Goal: Information Seeking & Learning: Check status

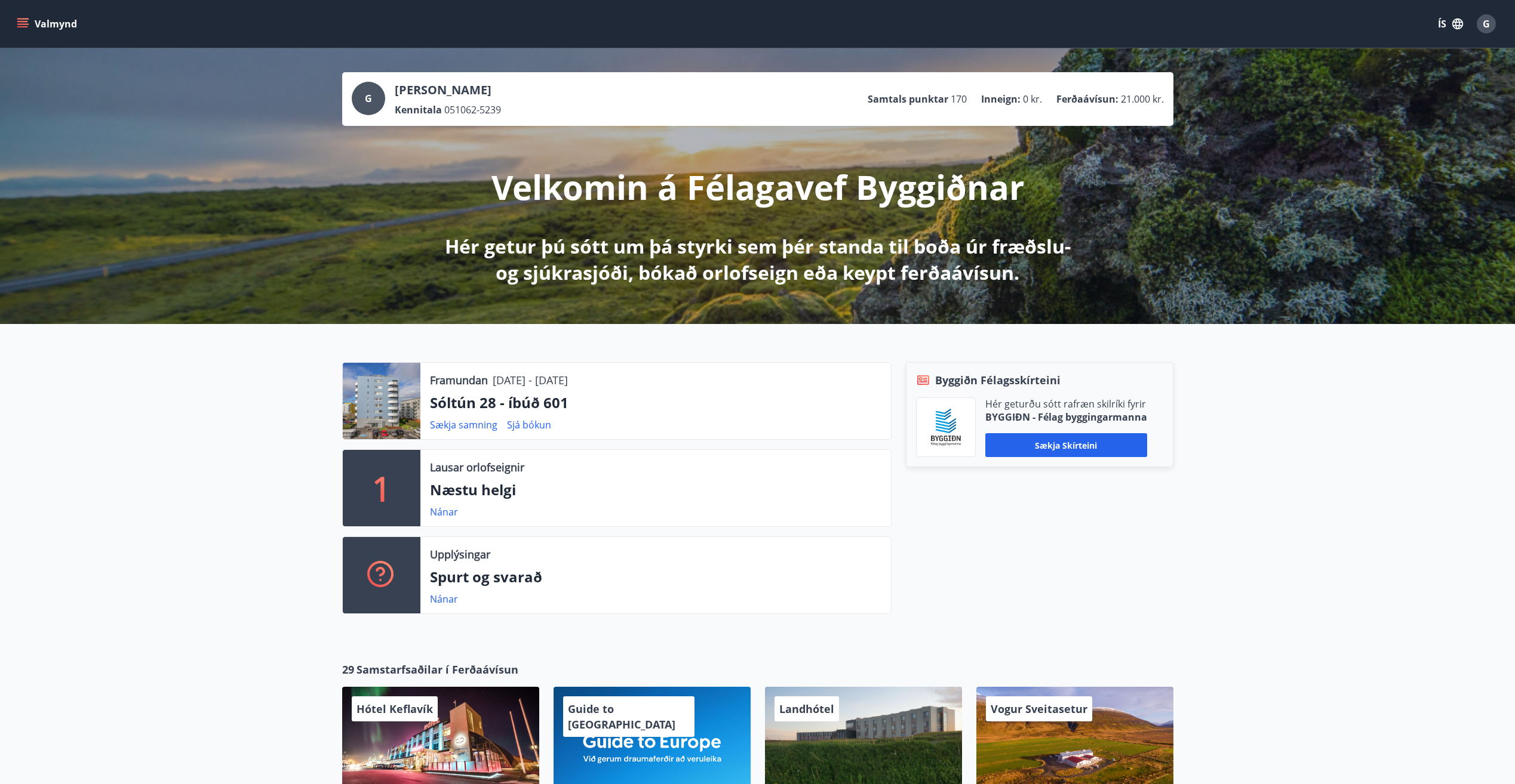
click at [24, 21] on icon "menu" at bounding box center [23, 21] width 11 height 1
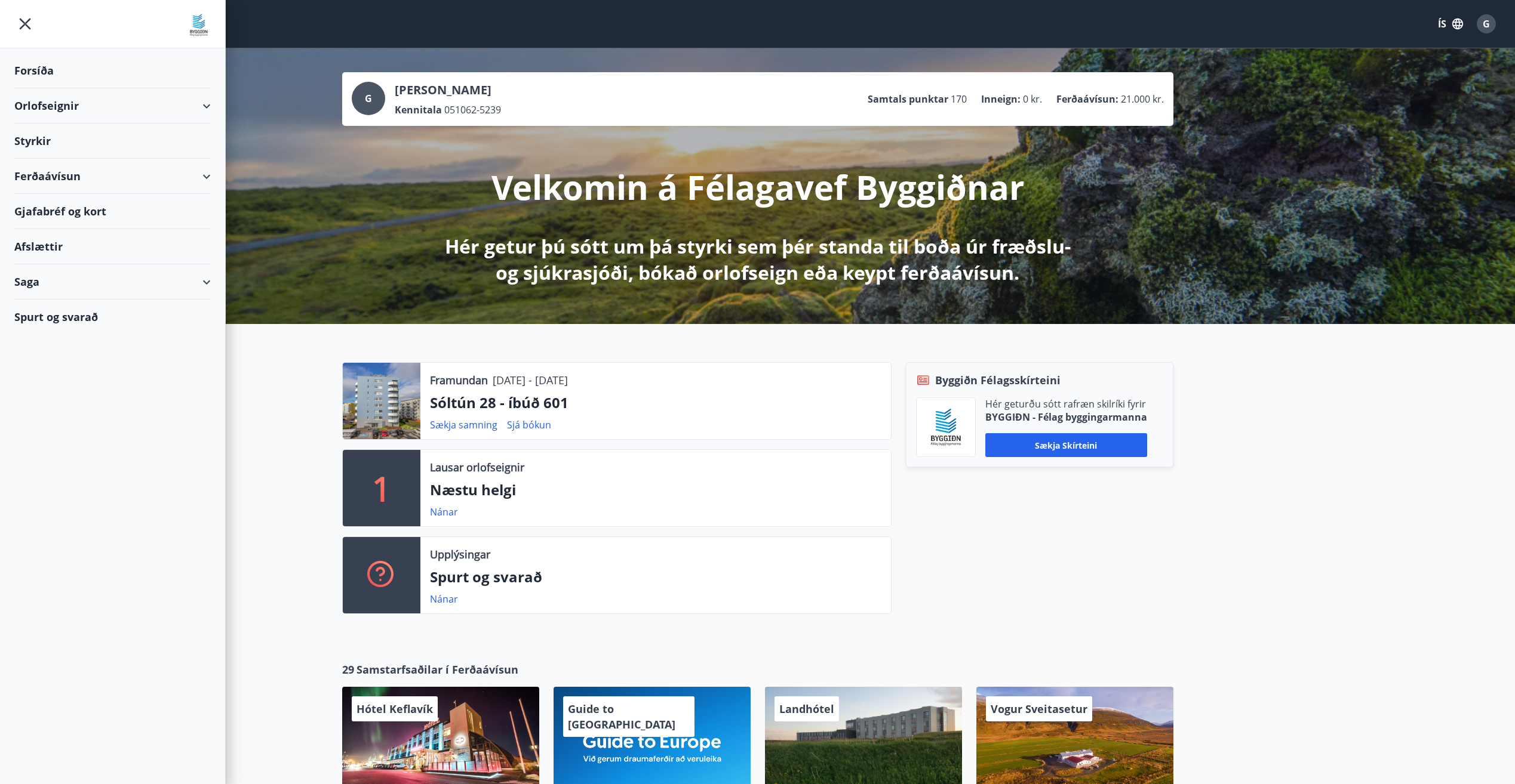
click at [204, 175] on div "Ferðaávísun" at bounding box center [112, 176] width 196 height 35
click at [55, 228] on div "Kaupa ferðaávísun" at bounding box center [112, 232] width 177 height 25
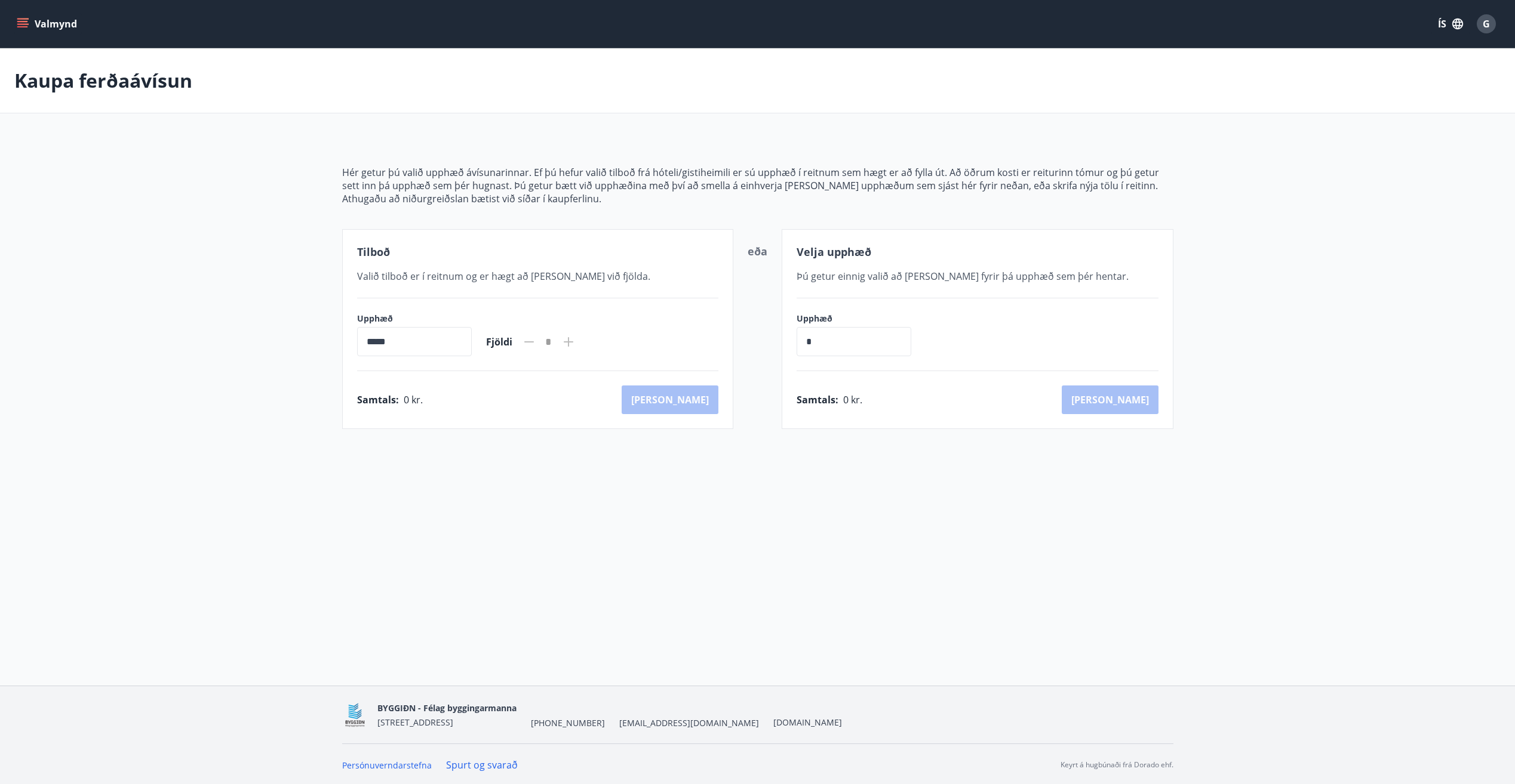
click at [19, 21] on icon "menu" at bounding box center [23, 21] width 11 height 1
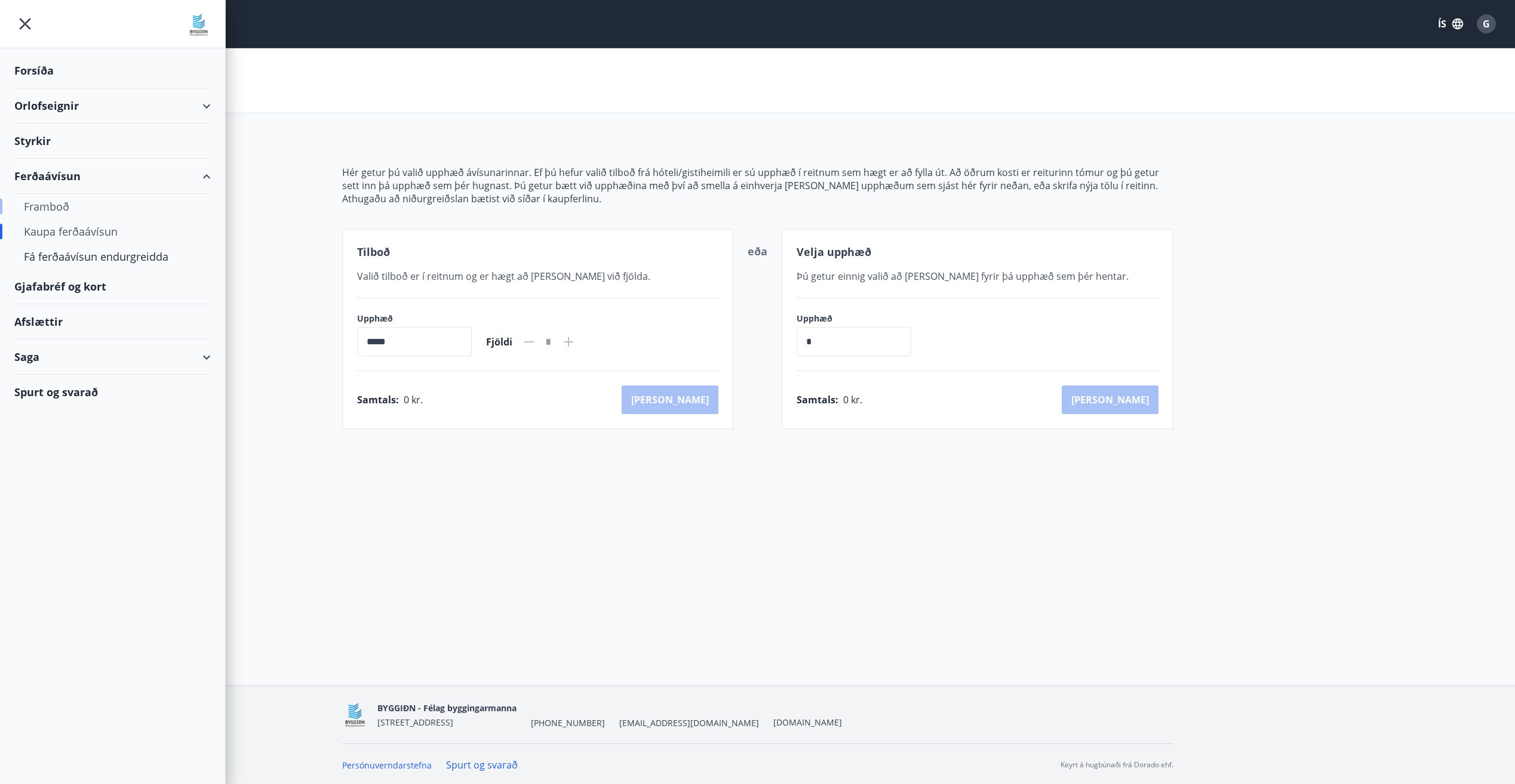
click at [35, 203] on div "Framboð" at bounding box center [112, 206] width 177 height 25
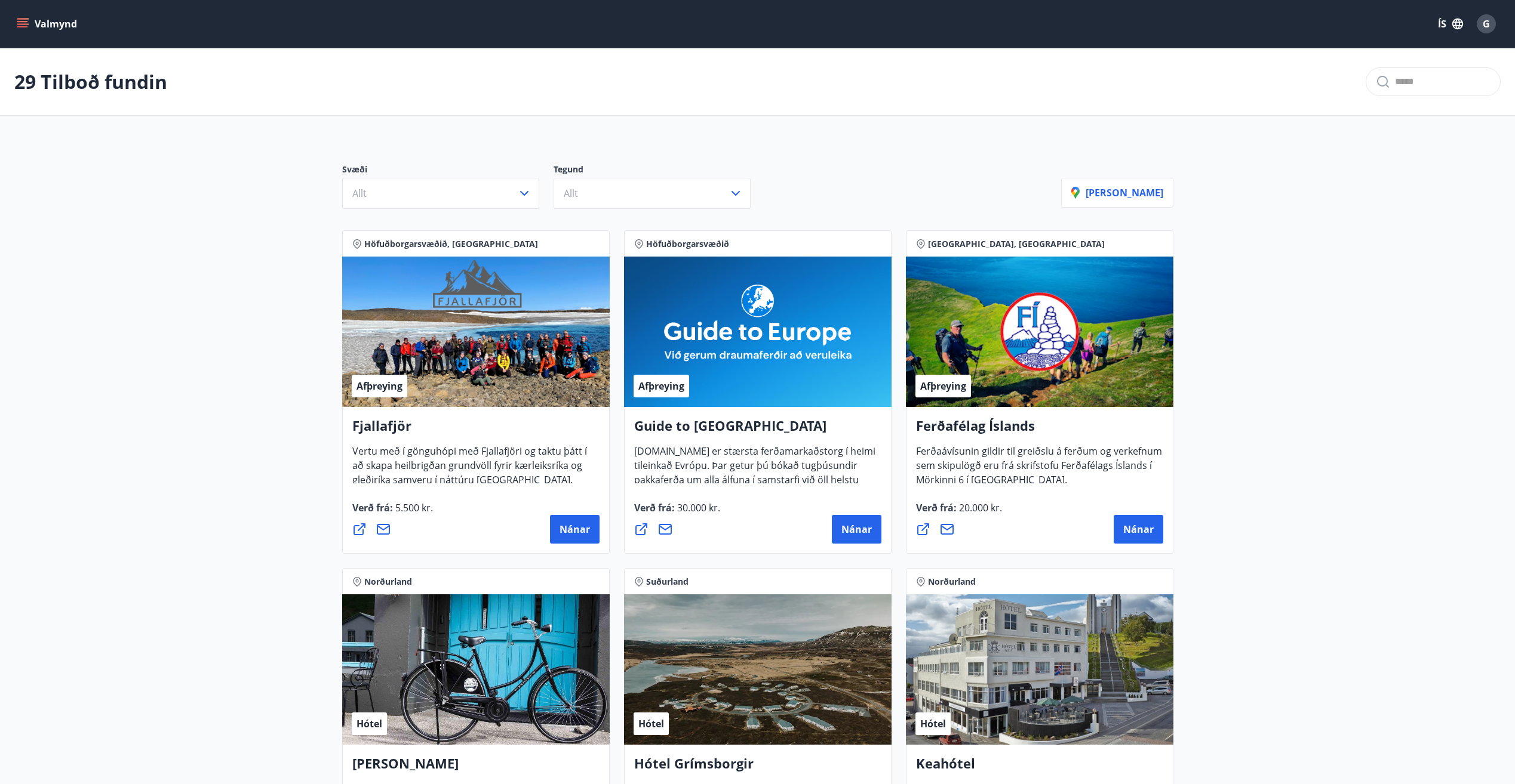
click at [24, 18] on icon "menu" at bounding box center [22, 23] width 12 height 12
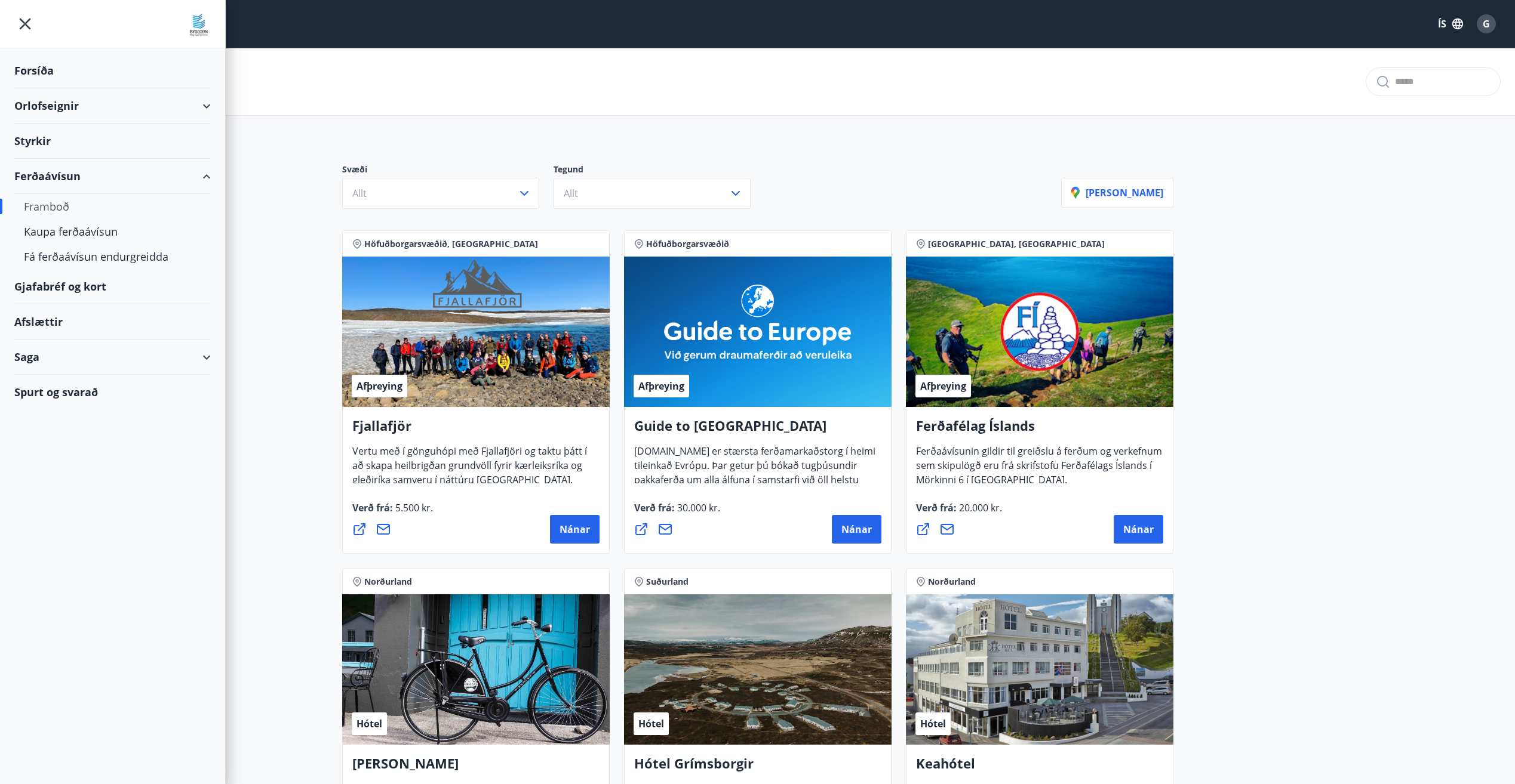
click at [45, 167] on div "Ferðaávísun" at bounding box center [112, 176] width 196 height 35
click at [27, 69] on div "Forsíða" at bounding box center [112, 71] width 196 height 35
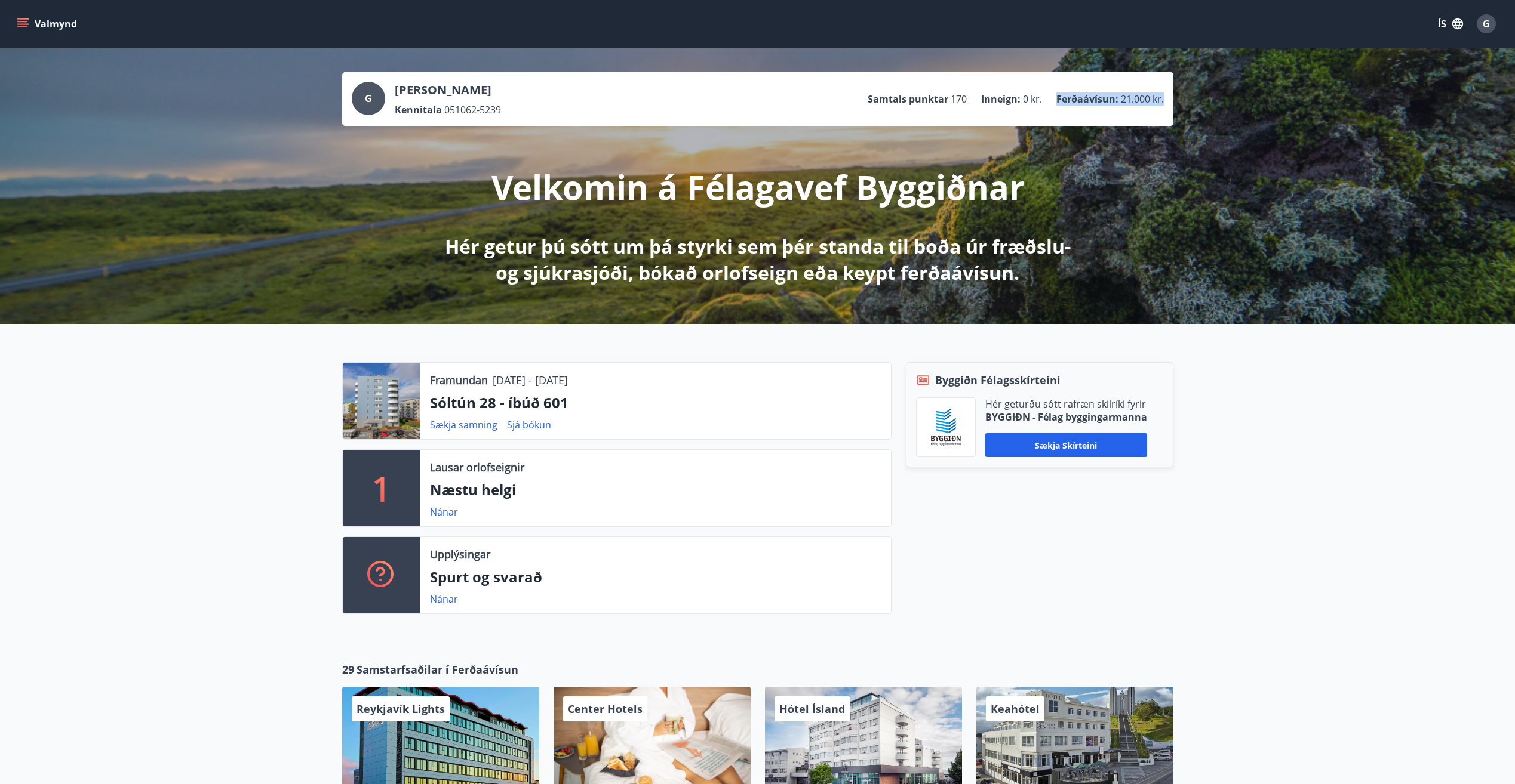
drag, startPoint x: 1057, startPoint y: 96, endPoint x: 1170, endPoint y: 93, distance: 113.0
click at [1170, 93] on div "G Geir Hörður Ágústsson Kennitala 051062-5239 Samtals punktar 170 Inneign : 0 k…" at bounding box center [758, 99] width 831 height 54
drag, startPoint x: 1437, startPoint y: 561, endPoint x: 1434, endPoint y: 550, distance: 11.4
click at [1436, 557] on div "Framundan 14.11.2025 - 17.11.2025 Sóltún 28 - íbúð 601 Sækja samning Sjá bókun …" at bounding box center [758, 483] width 1515 height 319
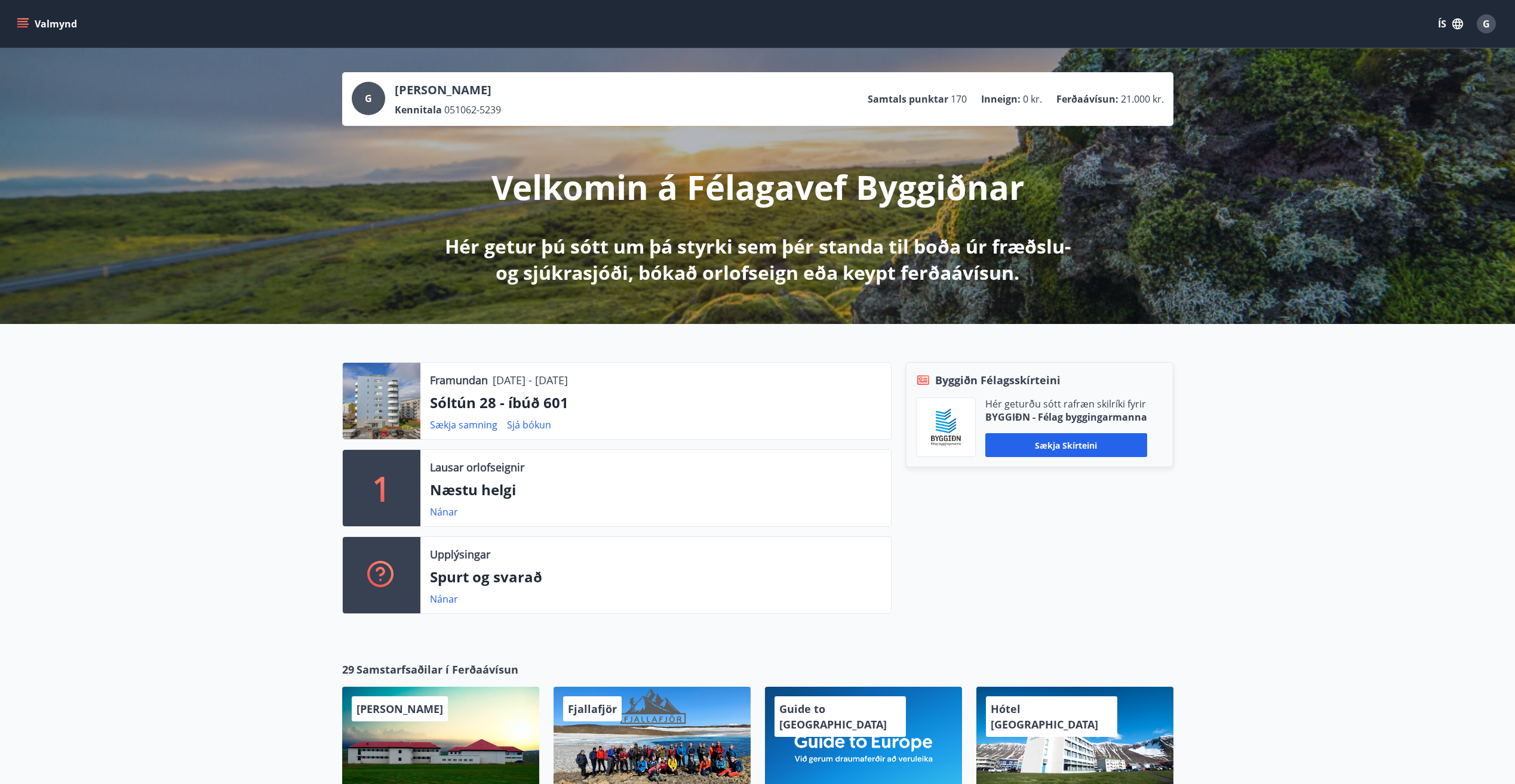
click at [27, 23] on icon "menu" at bounding box center [22, 23] width 12 height 12
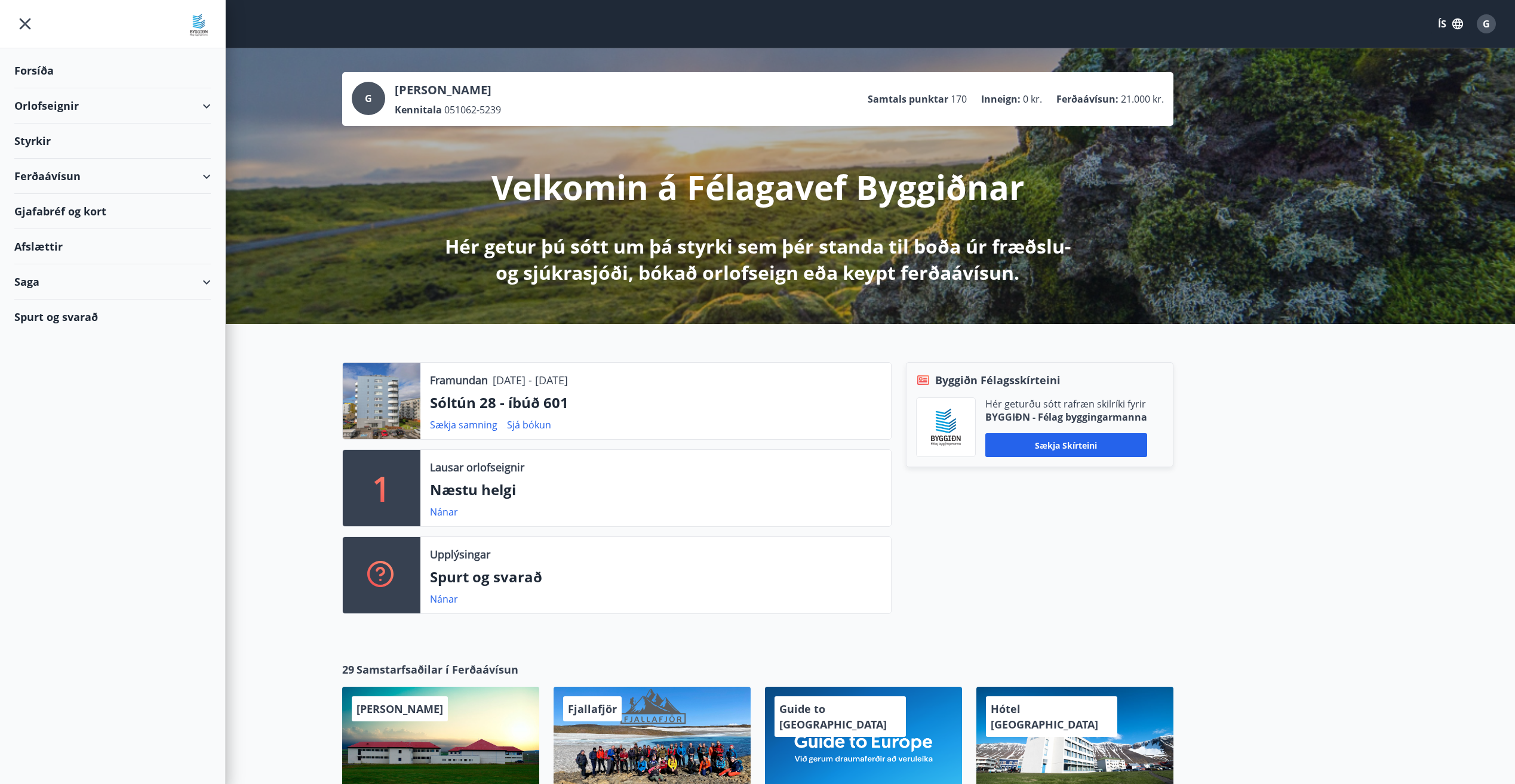
click at [50, 172] on div "Ferðaávísun" at bounding box center [112, 176] width 196 height 35
click at [120, 353] on div "Saga" at bounding box center [112, 357] width 196 height 35
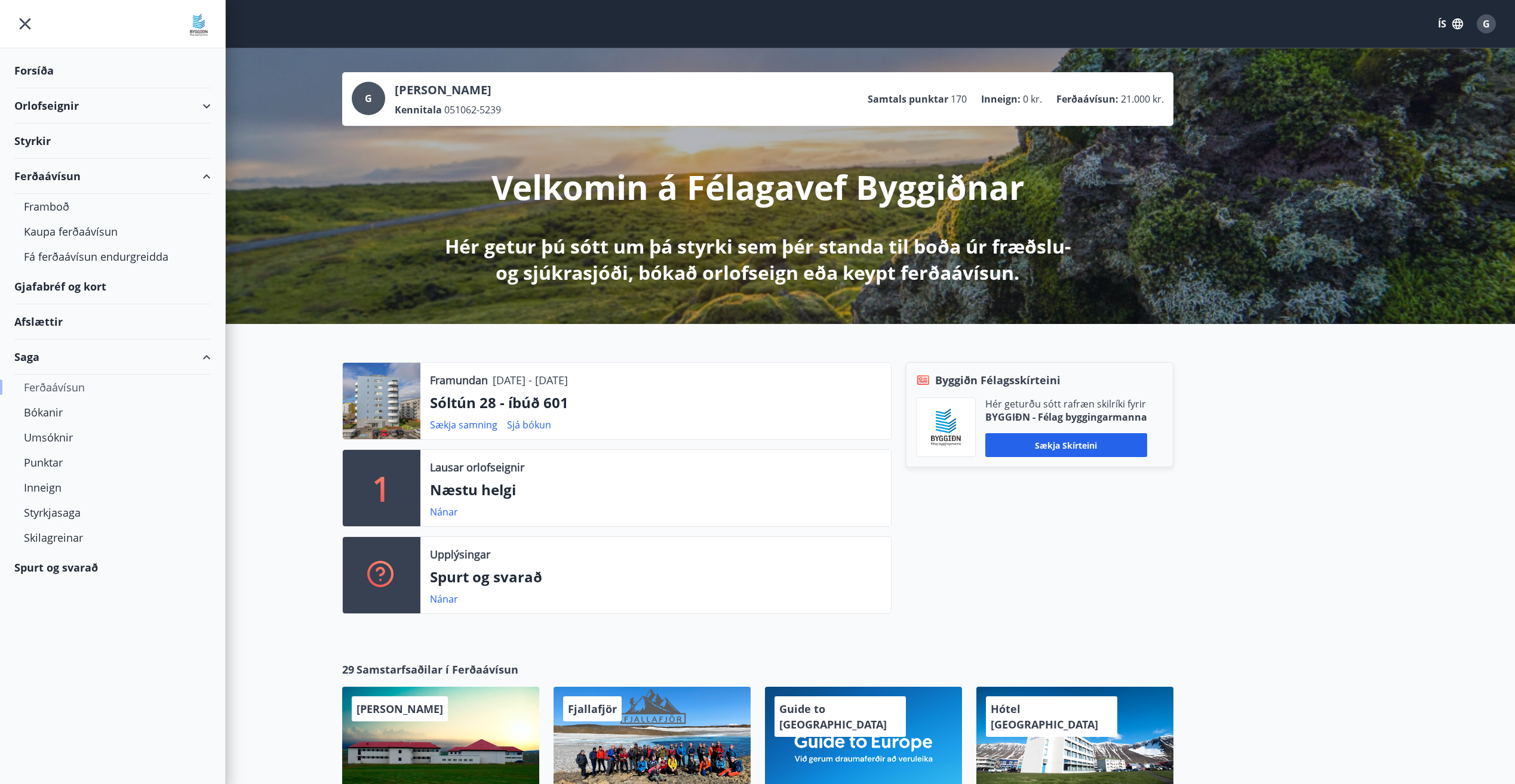
click at [60, 390] on div "Ferðaávísun" at bounding box center [112, 388] width 177 height 25
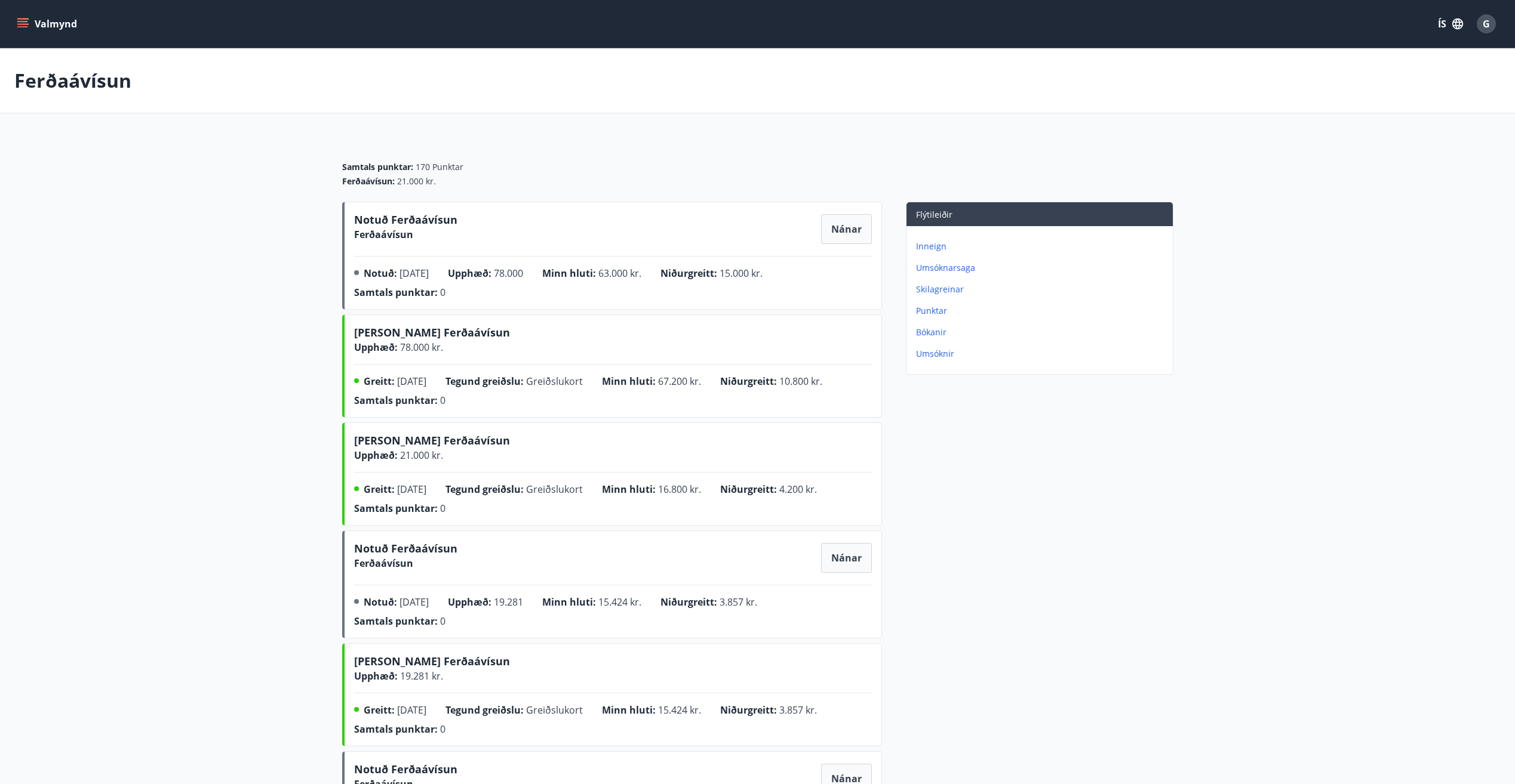
scroll to position [59, 0]
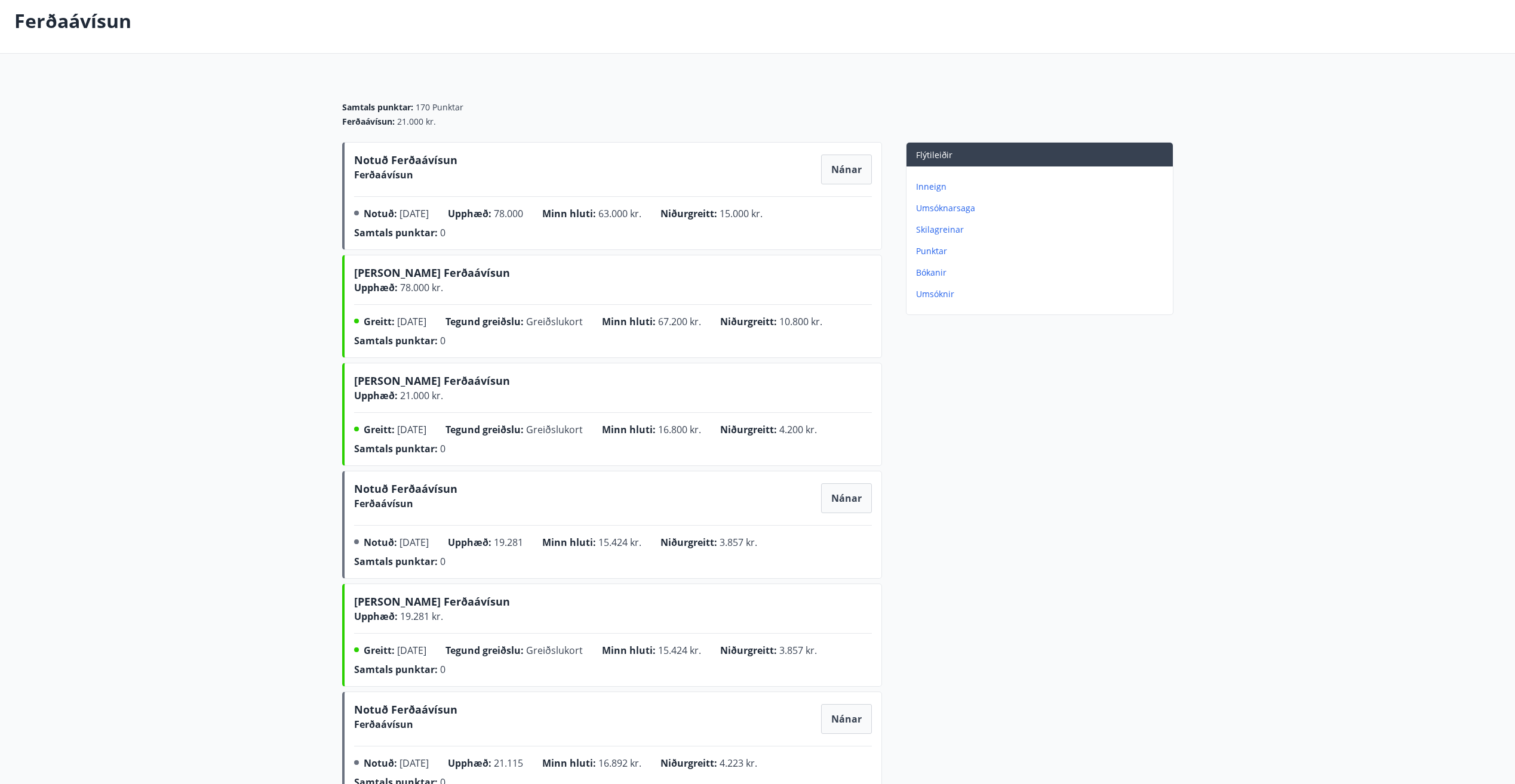
click at [922, 185] on p "Inneign" at bounding box center [1042, 186] width 252 height 12
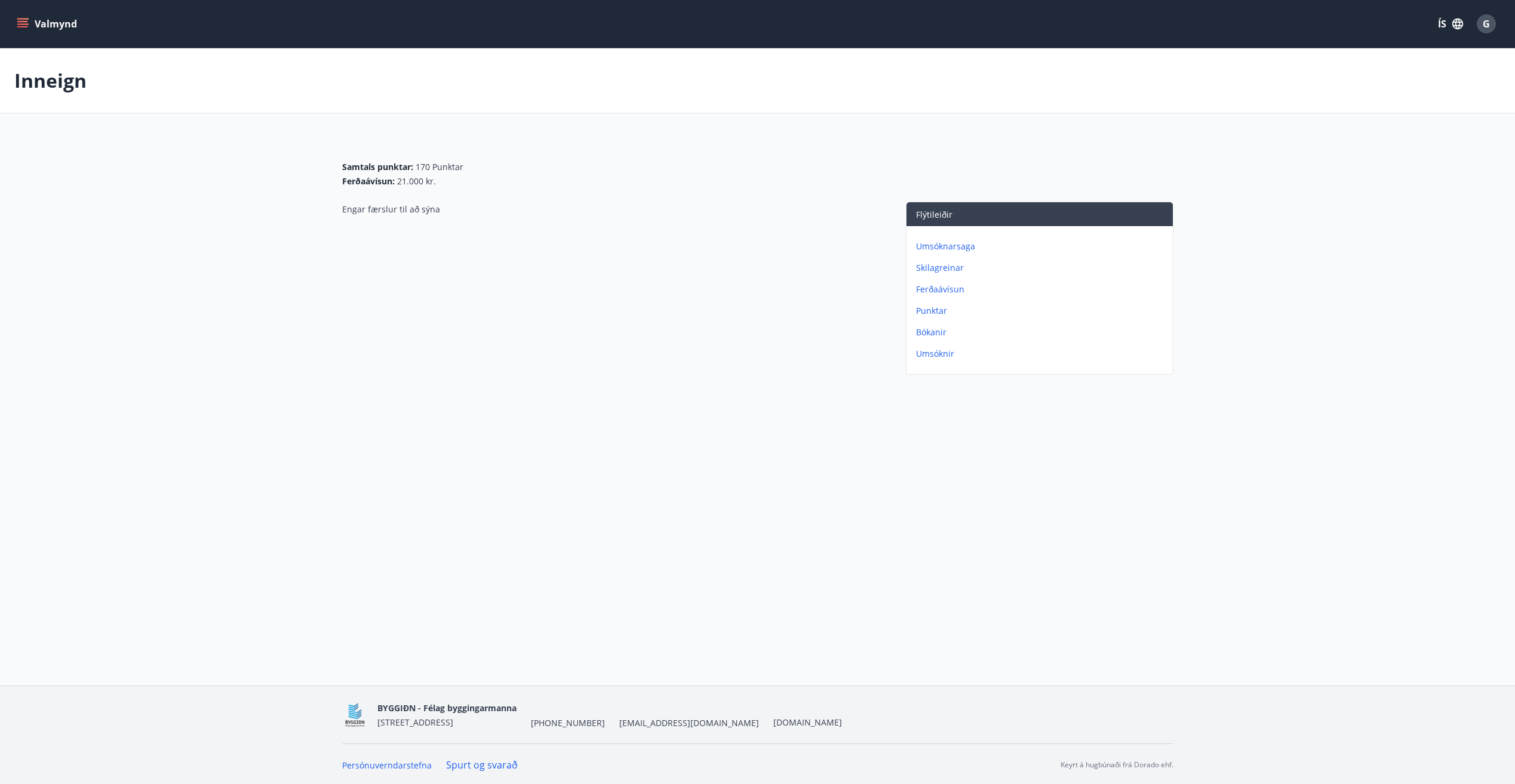
click at [661, 179] on div "Samtals punktar : 170 Punktar Ferðaávísun : 21.000 kr." at bounding box center [758, 174] width 831 height 27
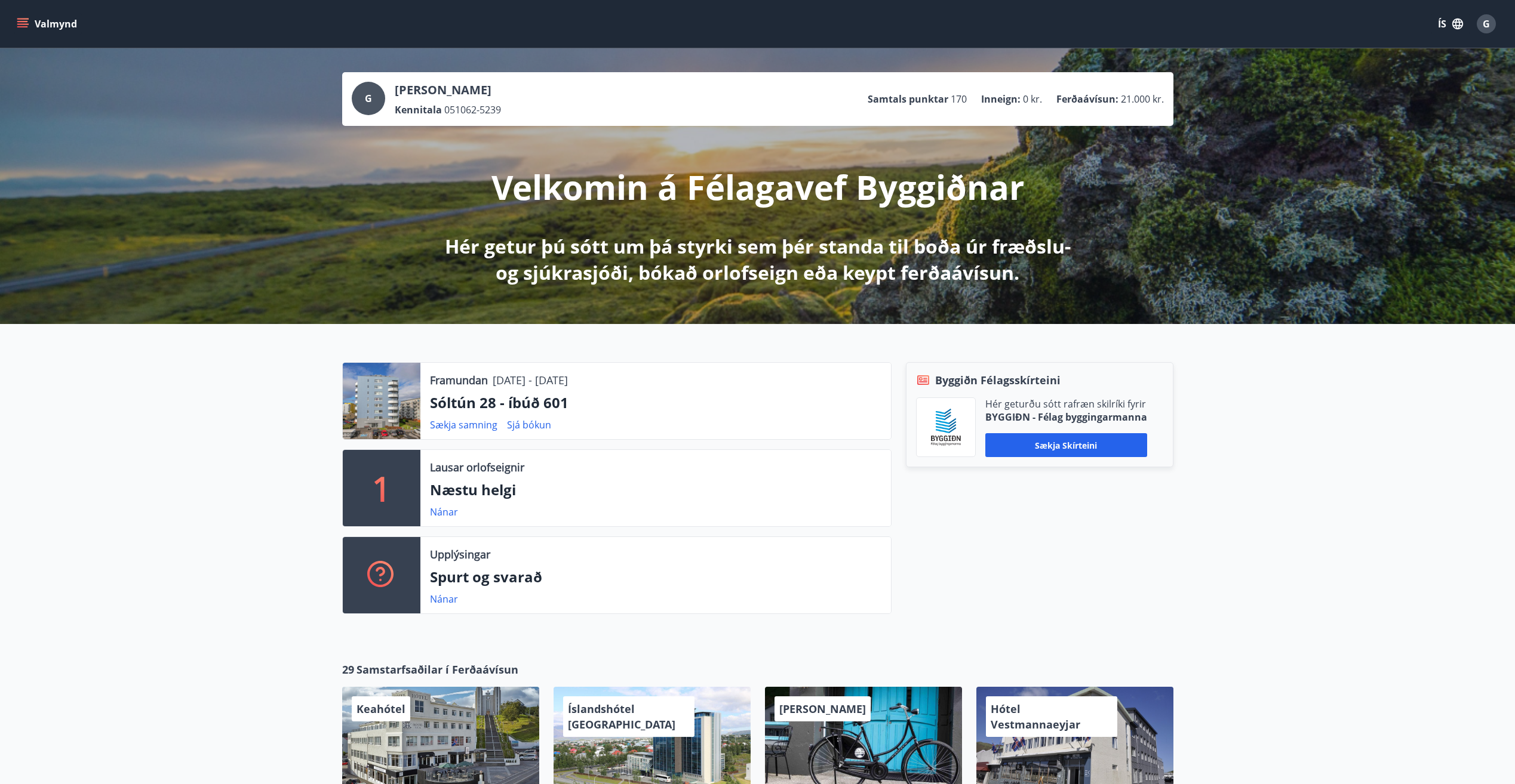
click at [1351, 521] on div "Framundan 14.11.2025 - 17.11.2025 Sóltún 28 - íbúð 601 Sækja samning Sjá bókun …" at bounding box center [758, 483] width 1515 height 319
drag, startPoint x: 1055, startPoint y: 98, endPoint x: 1161, endPoint y: 96, distance: 106.0
click at [1161, 96] on ul "Samtals punktar 170 Inneign : 0 kr. Ferðaávísun : 21.000 kr." at bounding box center [1015, 99] width 296 height 23
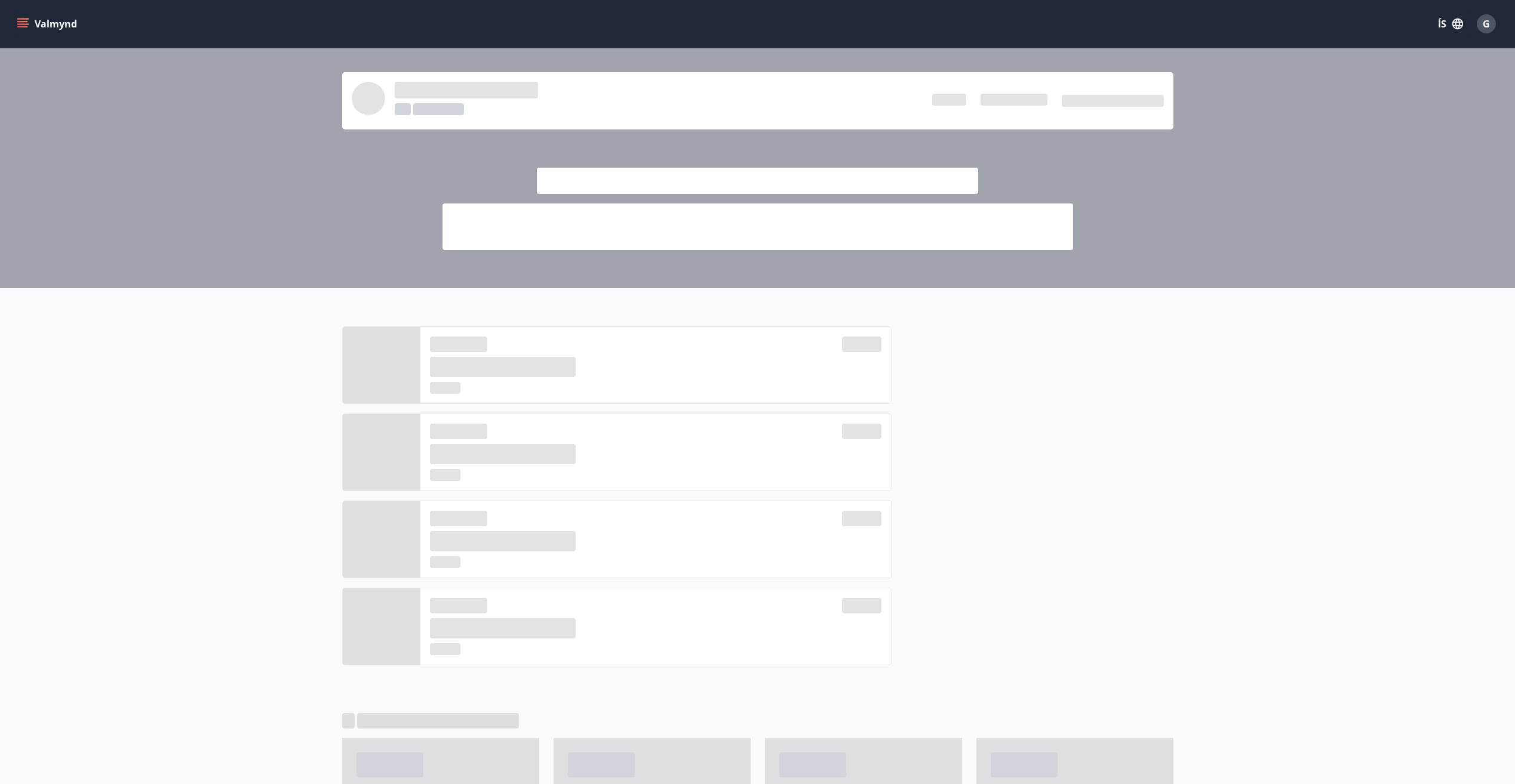
click at [23, 25] on icon "menu" at bounding box center [22, 23] width 12 height 12
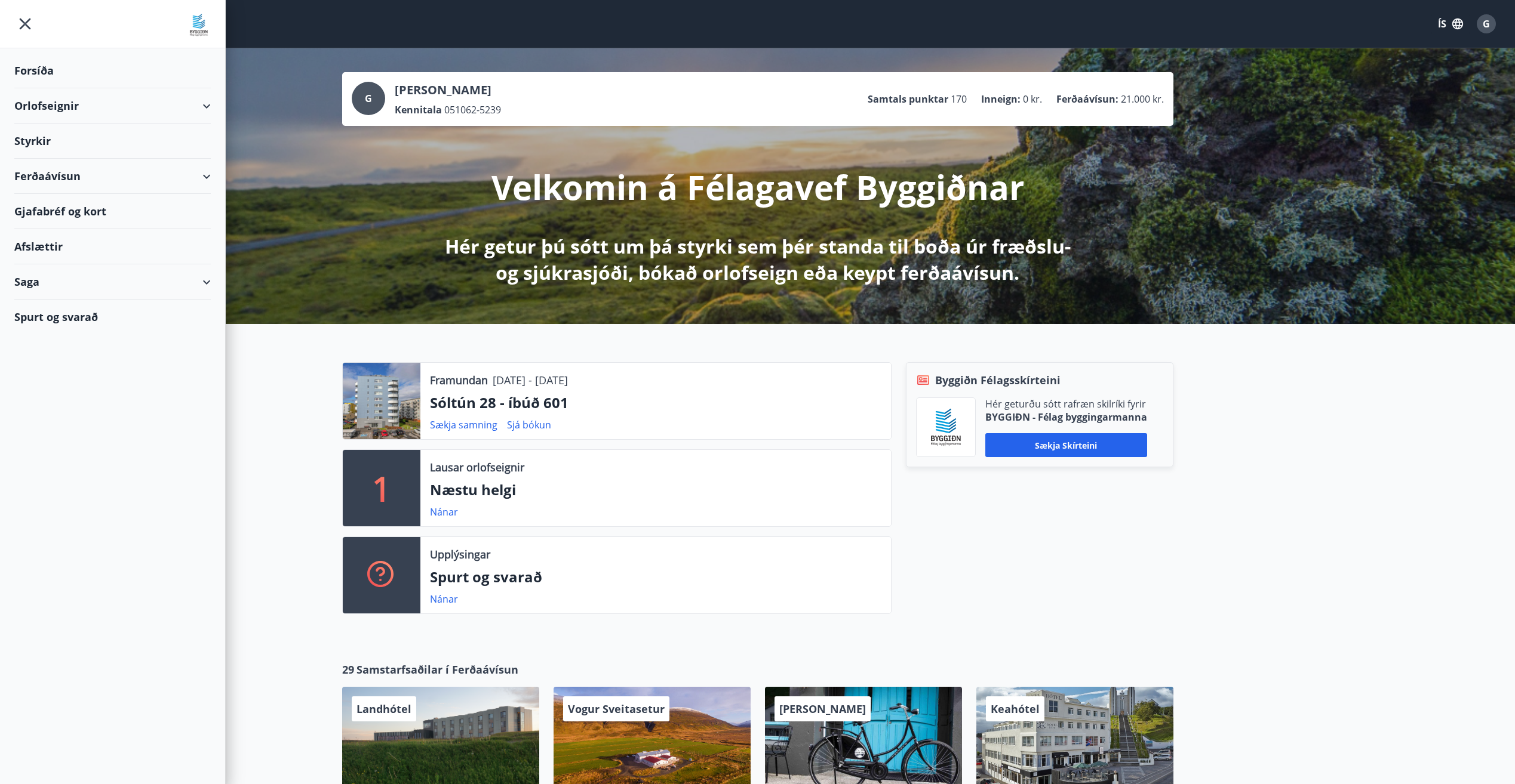
click at [91, 182] on div "Ferðaávísun" at bounding box center [112, 176] width 196 height 35
click at [40, 355] on div "Saga" at bounding box center [112, 357] width 196 height 35
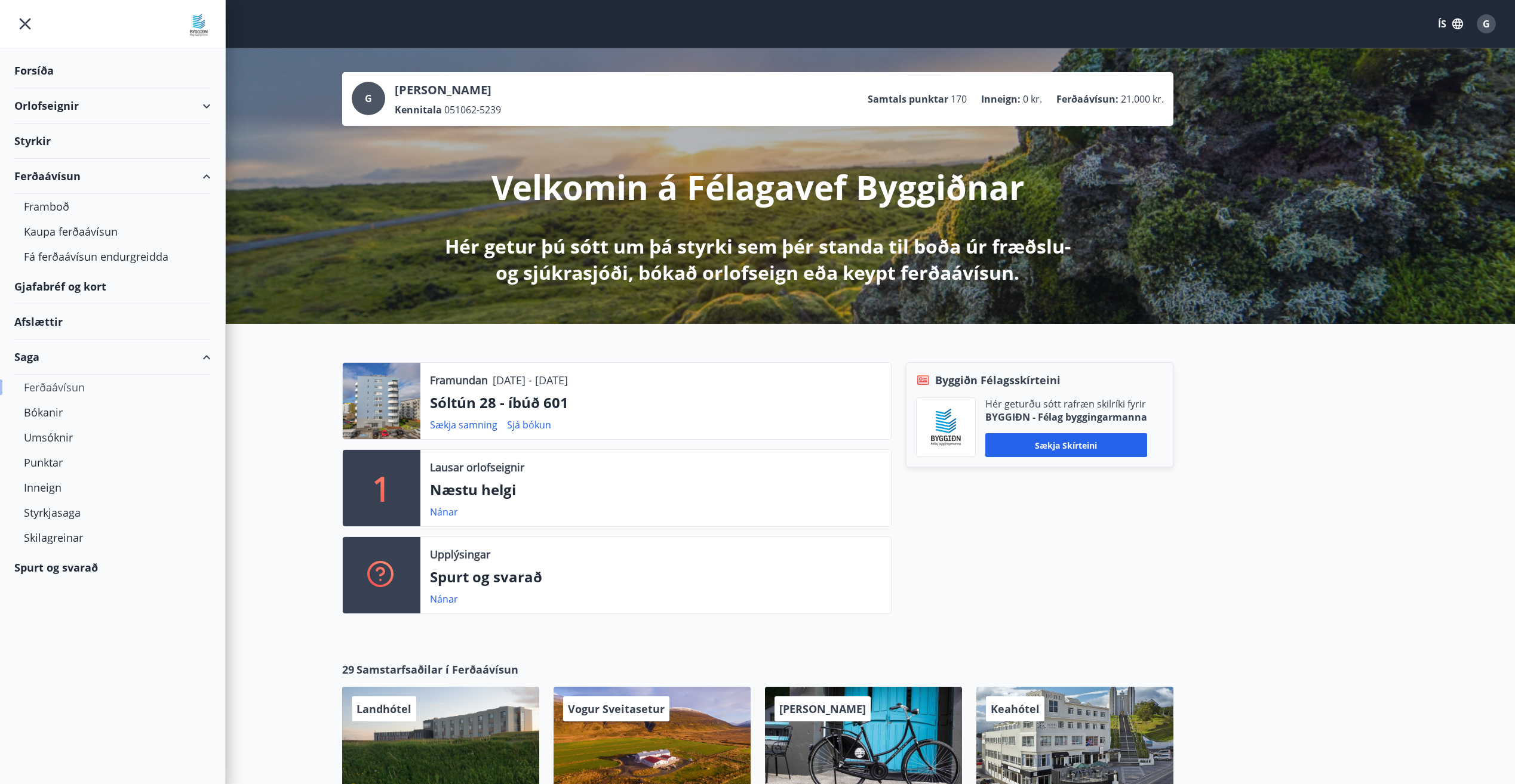
click at [55, 390] on div "Ferðaávísun" at bounding box center [112, 388] width 177 height 25
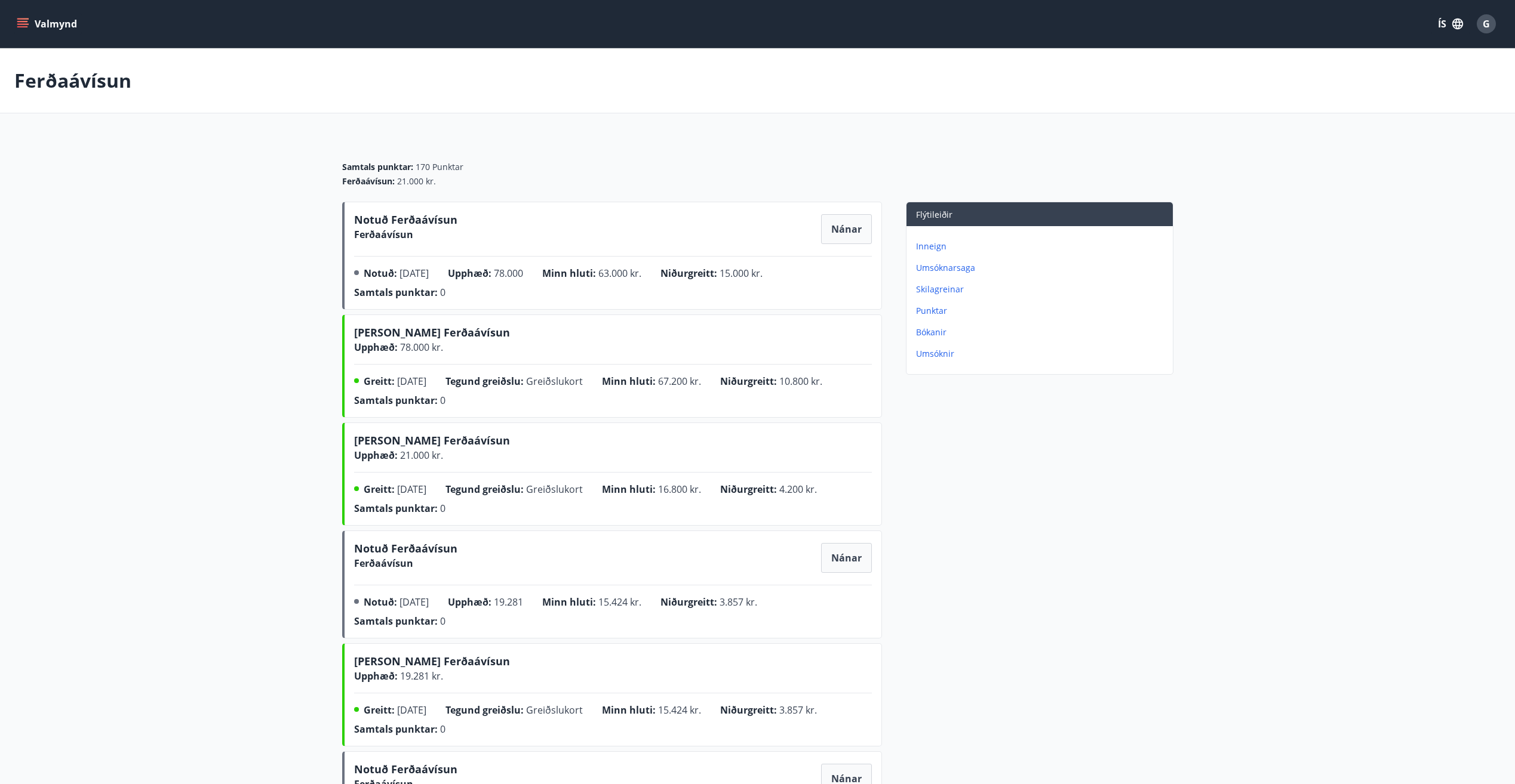
drag, startPoint x: 453, startPoint y: 459, endPoint x: 463, endPoint y: 459, distance: 10.0
click at [463, 459] on div "[PERSON_NAME] Ferðaávísun Upphæð : 21.000 kr." at bounding box center [612, 448] width 518 height 30
drag, startPoint x: 479, startPoint y: 496, endPoint x: 519, endPoint y: 488, distance: 40.8
click at [519, 488] on div "Greitt : [DATE] Tegund greiðslu : Greiðslukort [GEOGRAPHIC_DATA] hluti : 16.800…" at bounding box center [612, 501] width 518 height 38
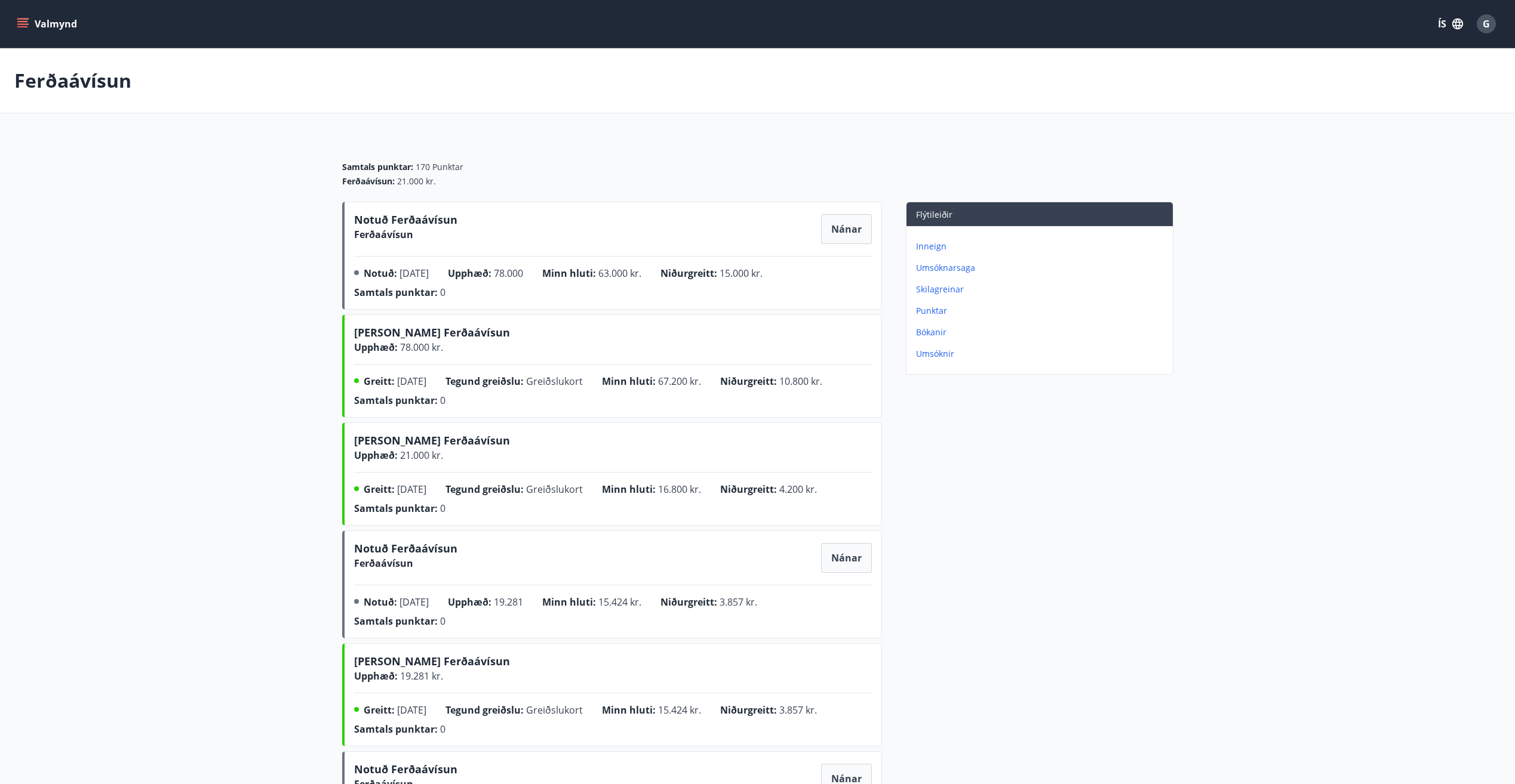
click at [320, 460] on main "Ferðaávísun Samtals punktar : 170 Punktar Ferðaávísun : 21.000 kr. Notuð Ferðaá…" at bounding box center [758, 732] width 1515 height 1366
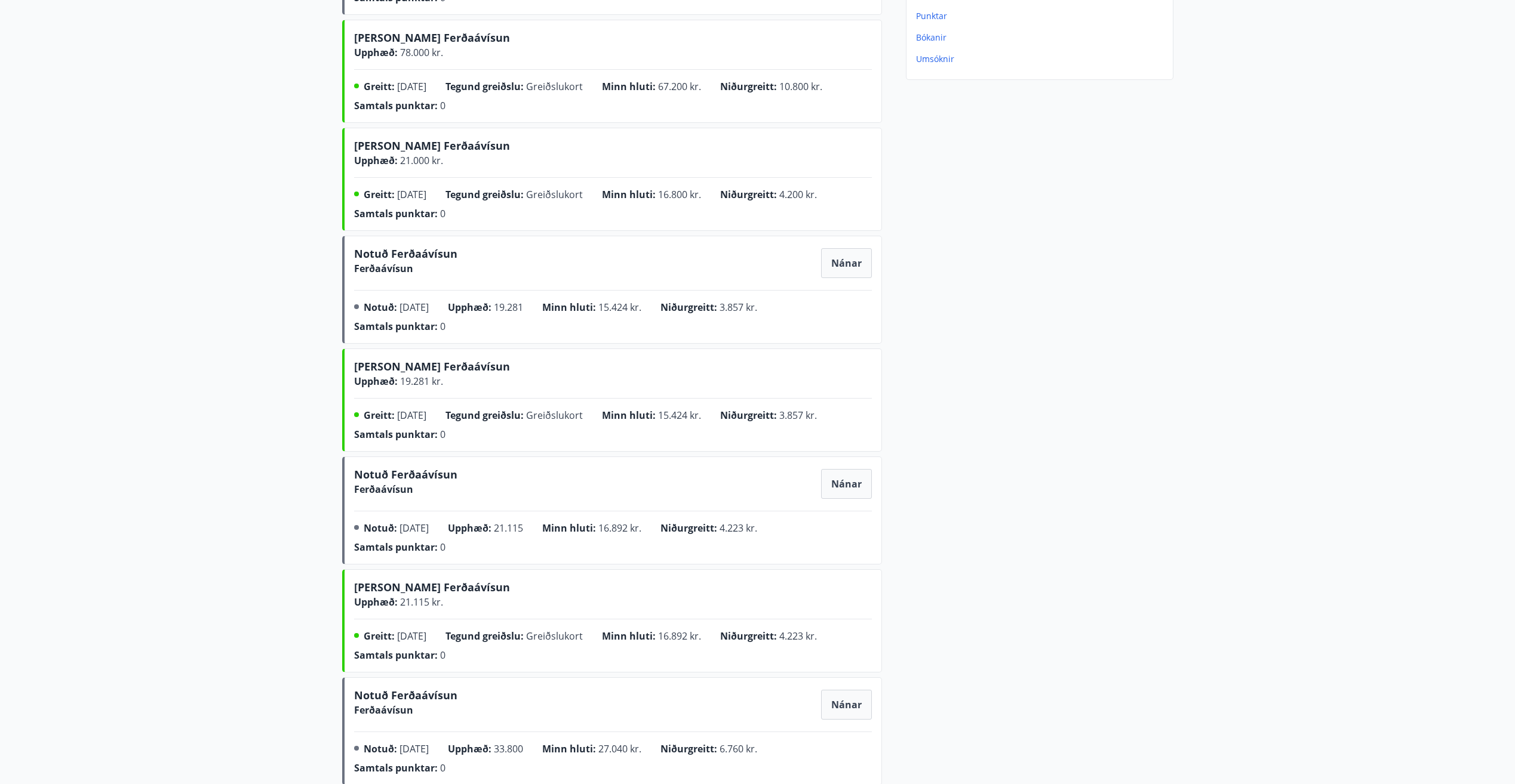
scroll to position [298, 0]
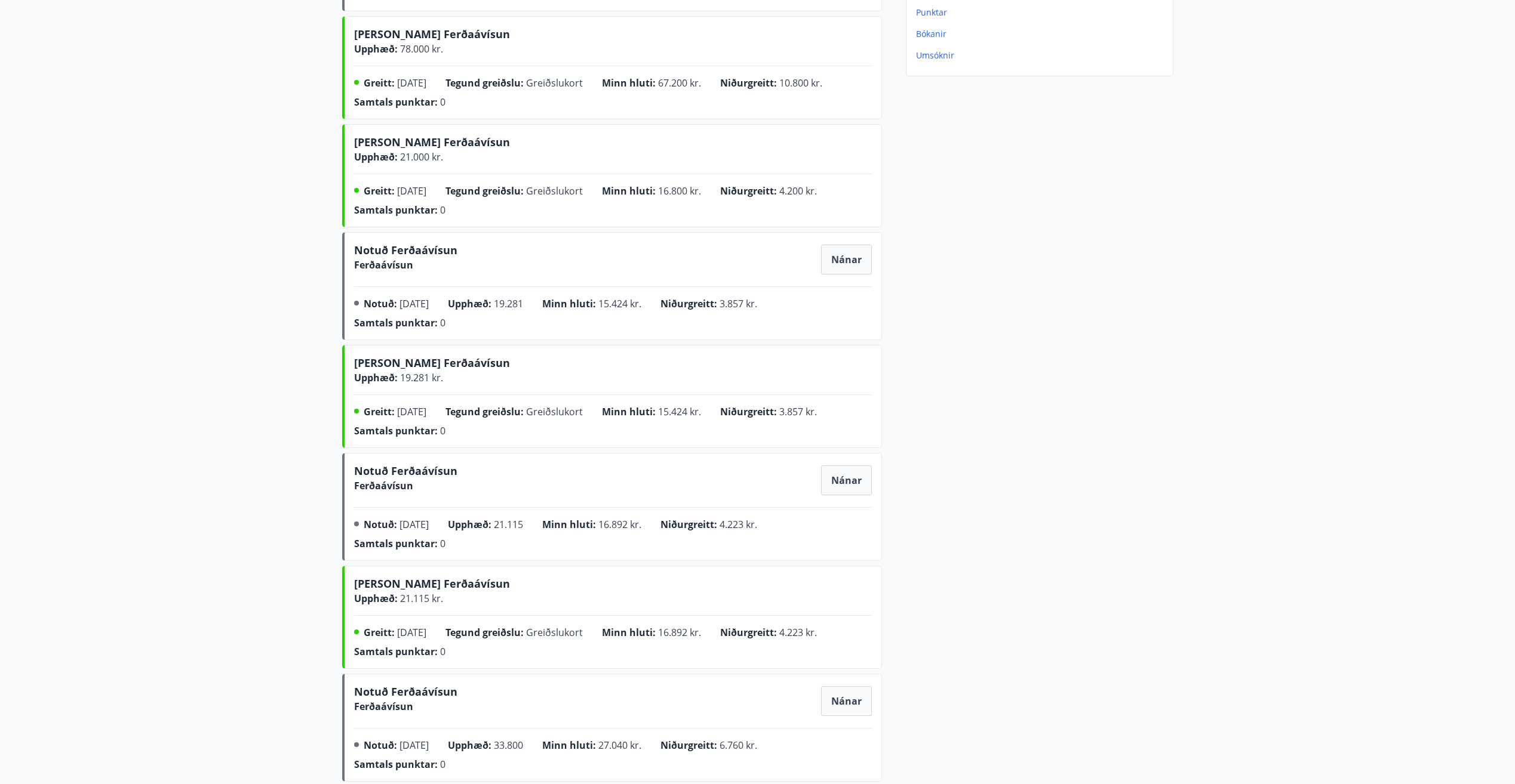
click at [1078, 380] on div "Flýtileiðir Inneign Umsóknarsaga Skilagreinar Punktar Bókanir Umsóknir" at bounding box center [1027, 510] width 291 height 1212
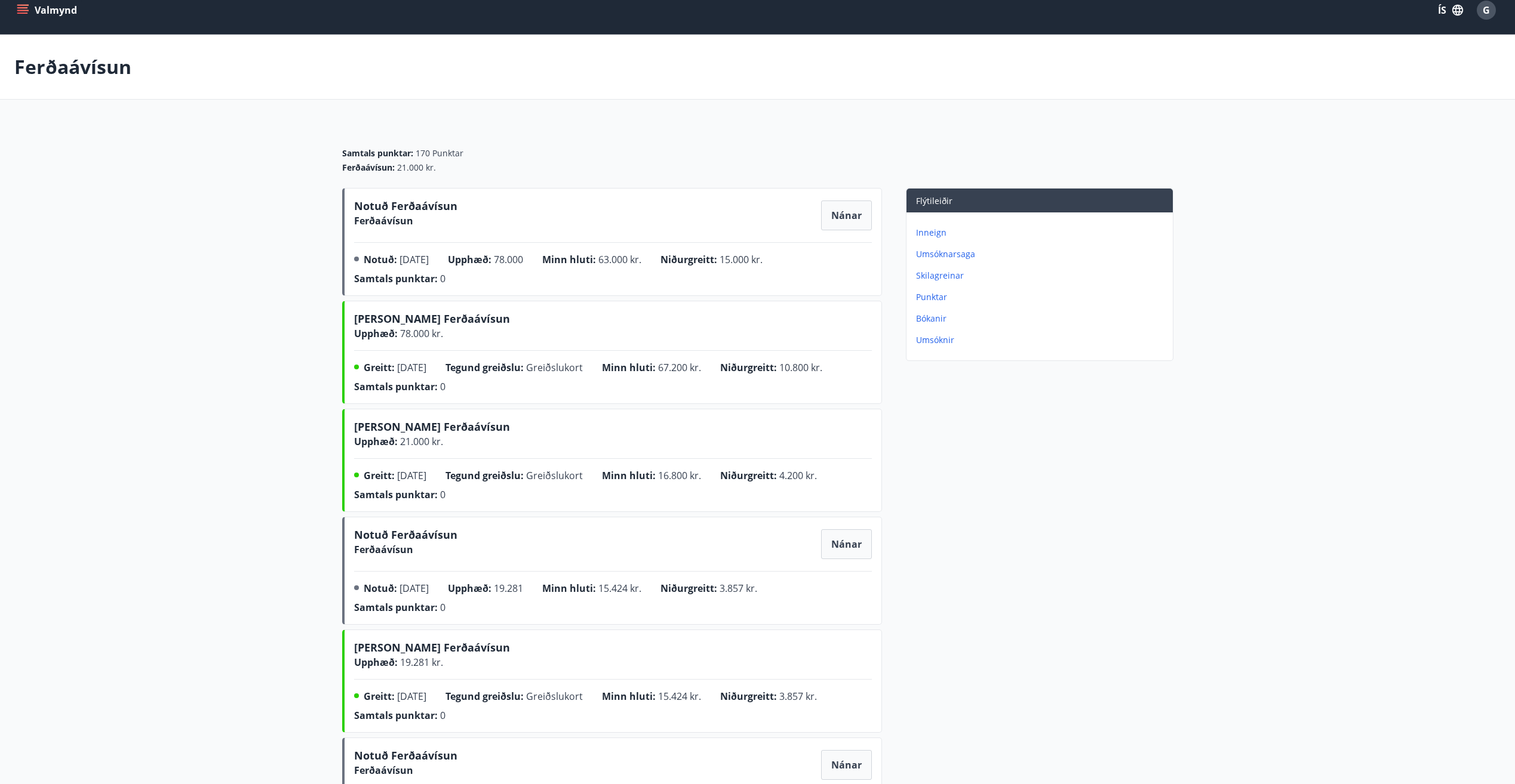
scroll to position [0, 0]
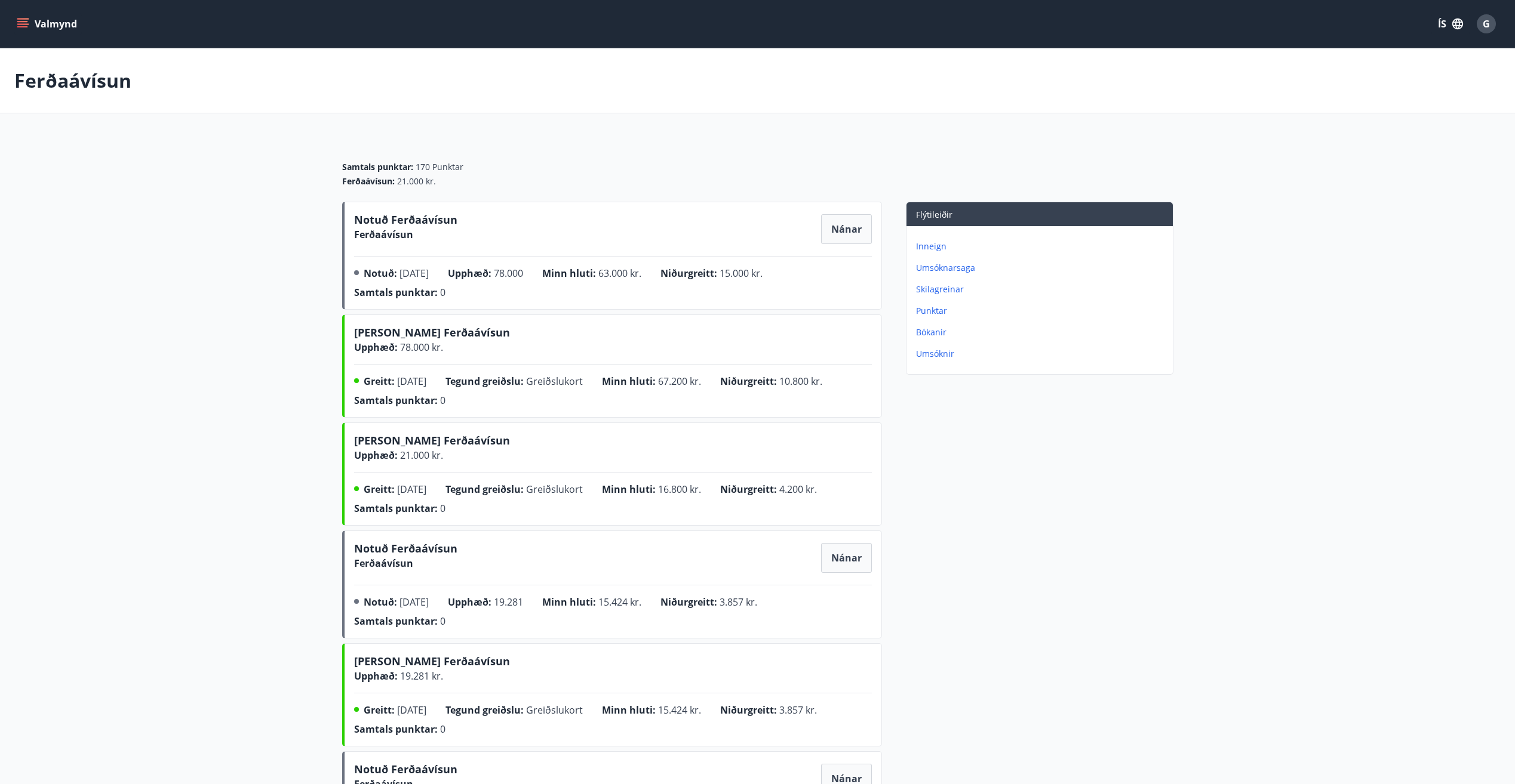
click at [188, 351] on main "Ferðaávísun Samtals punktar : 170 Punktar Ferðaávísun : 21.000 kr. Notuð Ferðaá…" at bounding box center [758, 732] width 1515 height 1366
drag, startPoint x: 188, startPoint y: 351, endPoint x: 145, endPoint y: 442, distance: 100.6
click at [145, 442] on main "Ferðaávísun Samtals punktar : 170 Punktar Ferðaávísun : 21.000 kr. Notuð Ferðaá…" at bounding box center [758, 732] width 1515 height 1366
click at [1325, 527] on main "Ferðaávísun Samtals punktar : 170 Punktar Ferðaávísun : 21.000 kr. Notuð Ferðaá…" at bounding box center [758, 732] width 1515 height 1366
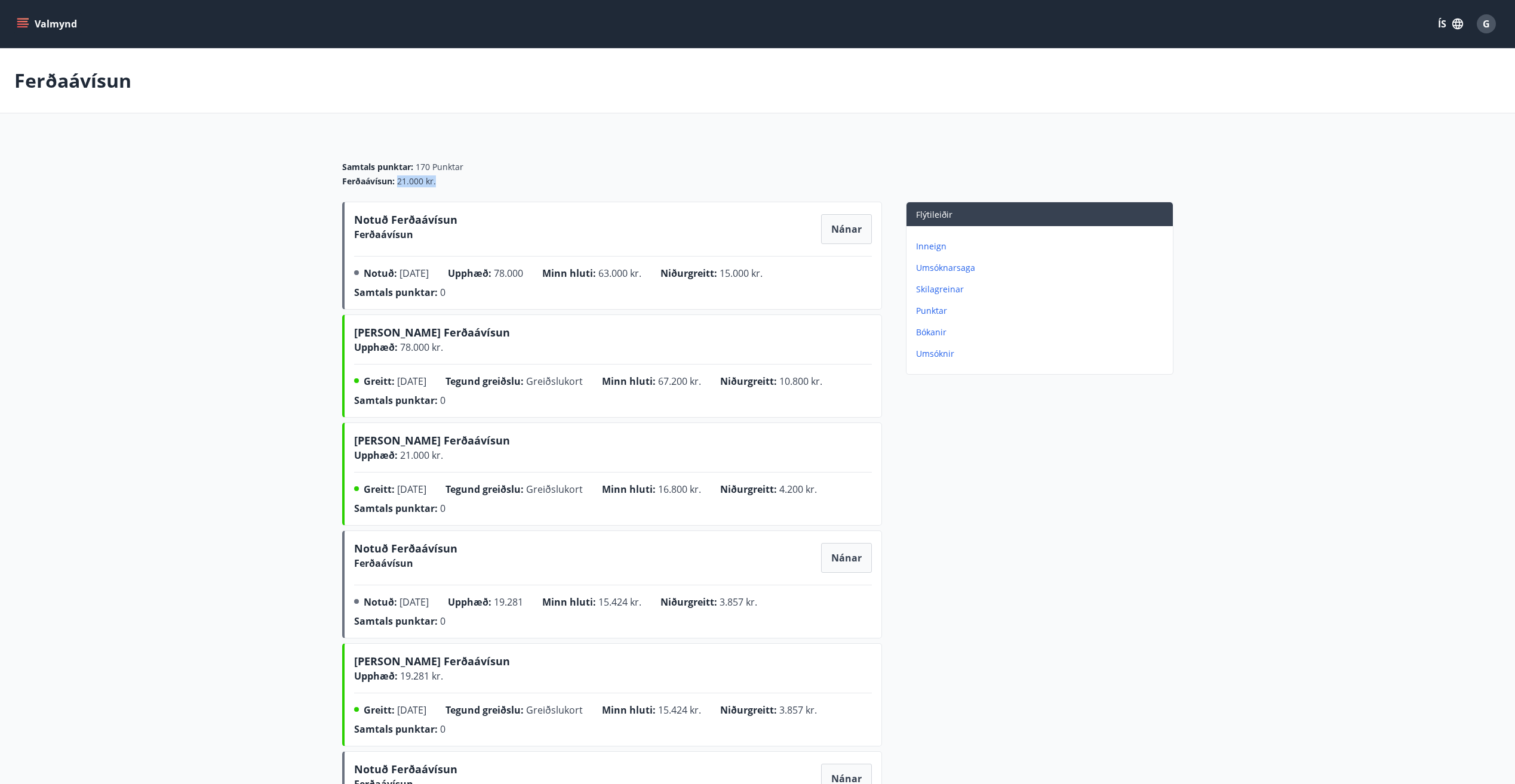
drag, startPoint x: 441, startPoint y: 181, endPoint x: 399, endPoint y: 184, distance: 42.1
click at [399, 184] on div "Ferðaávísun : 21.000 kr." at bounding box center [758, 181] width 831 height 12
click at [1297, 537] on main "Ferðaávísun Samtals punktar : 170 Punktar Ferðaávísun : 21.000 kr. Notuð Ferðaá…" at bounding box center [758, 732] width 1515 height 1366
